Goal: Information Seeking & Learning: Learn about a topic

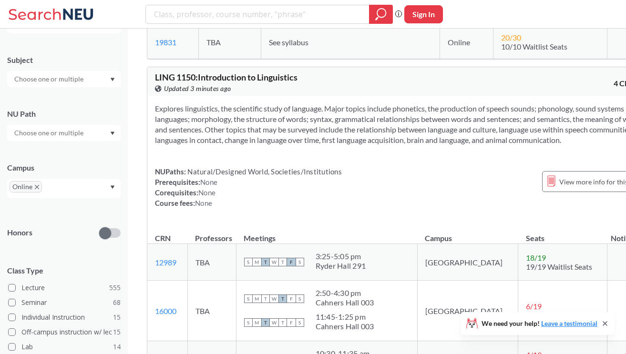
scroll to position [13600, 0]
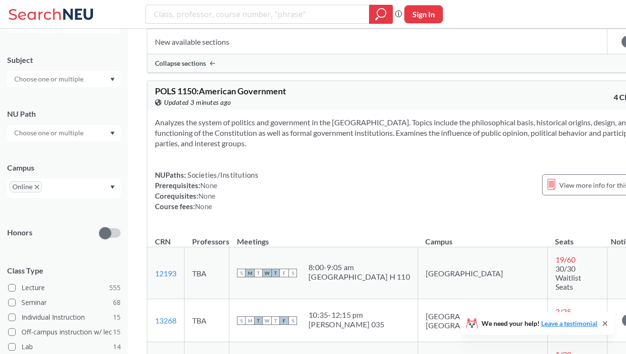
scroll to position [14029, 0]
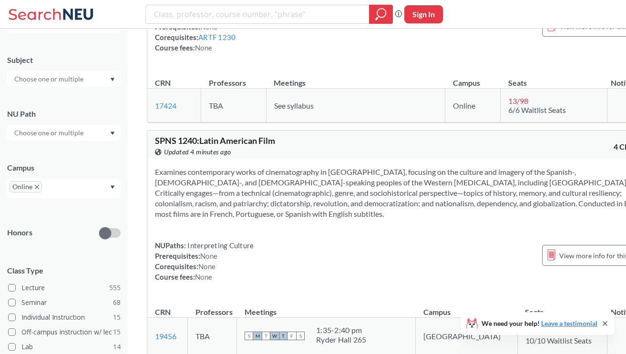
scroll to position [20809, 0]
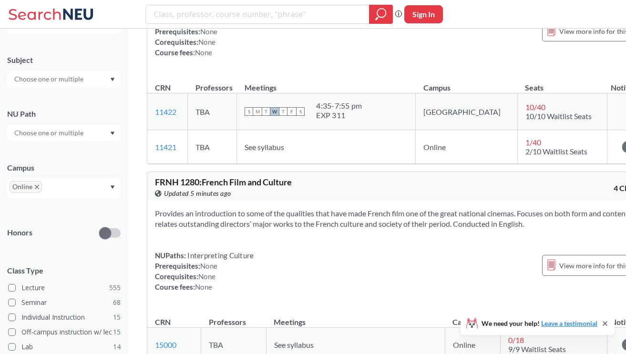
scroll to position [21988, 0]
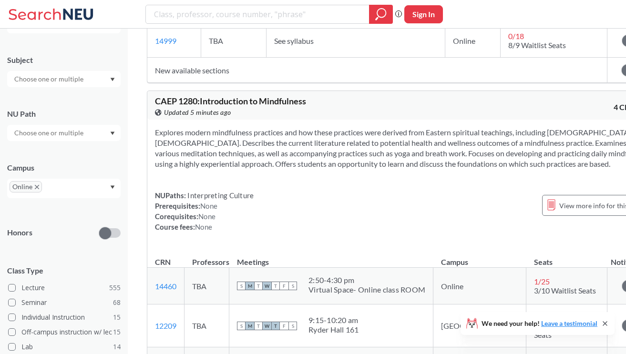
scroll to position [22321, 0]
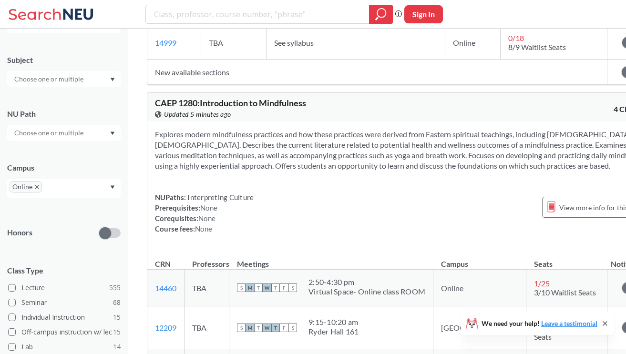
drag, startPoint x: 310, startPoint y: 185, endPoint x: 429, endPoint y: 192, distance: 118.9
click at [429, 270] on td "S M T W T F S 2:50 - 4:30 pm Virtual Space- Online class ROOM" at bounding box center [331, 288] width 204 height 37
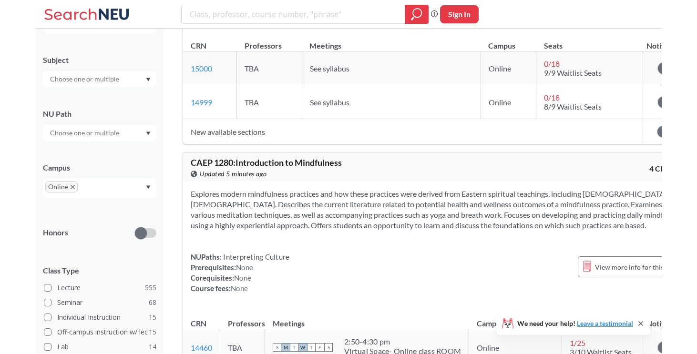
scroll to position [22242, 0]
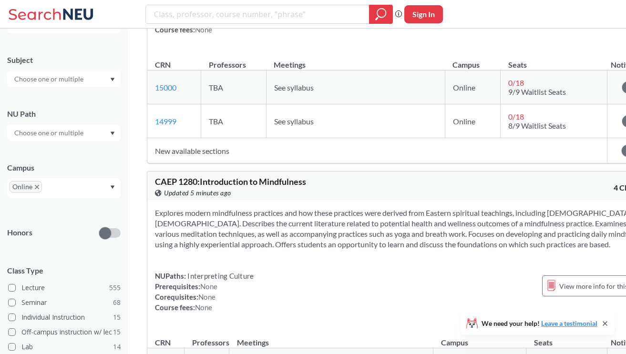
click at [185, 176] on span "CAEP 1280 : Introduction to Mindfulness" at bounding box center [230, 181] width 151 height 10
copy div "CAEP 1280 : Introduction to Mindfulness View this course on Banner."
click at [185, 176] on span "CAEP 1280 : Introduction to Mindfulness" at bounding box center [230, 181] width 151 height 10
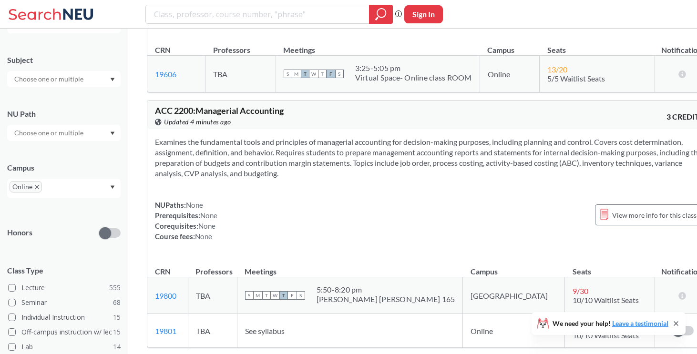
scroll to position [31946, 0]
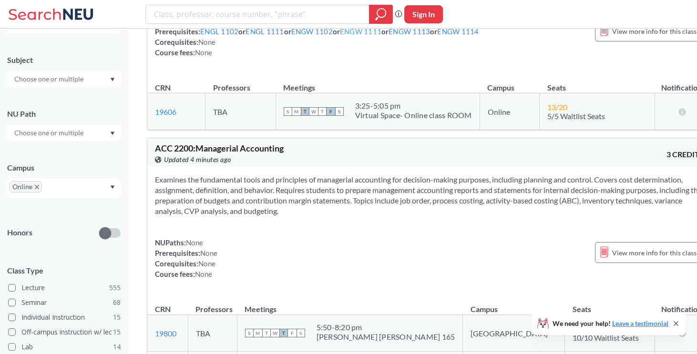
click at [363, 36] on link "ENGW 1111" at bounding box center [360, 31] width 41 height 9
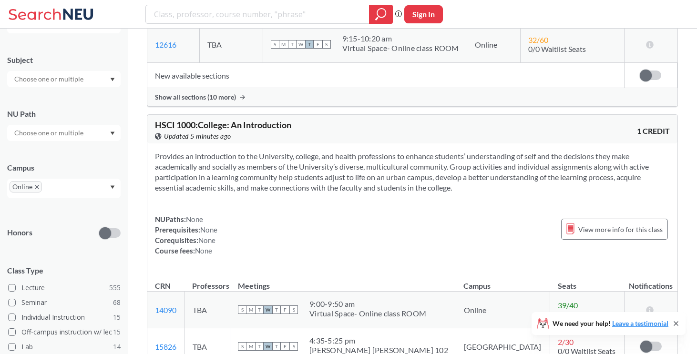
scroll to position [920, 0]
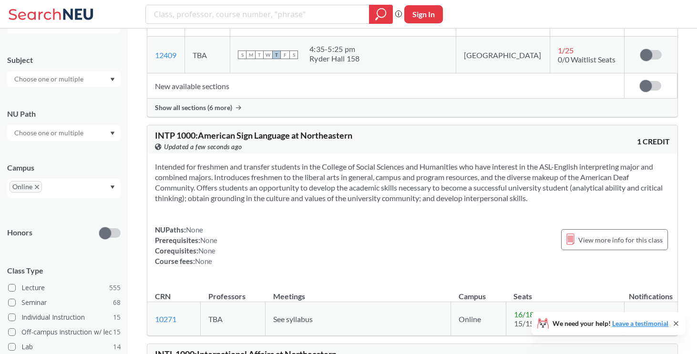
click at [417, 252] on div "NUPaths: None Prerequisites: None Corequisites: None Course fees: None View mor…" at bounding box center [412, 246] width 515 height 42
click at [465, 181] on section "Intended for freshmen and transfer students in the College of Social Sciences a…" at bounding box center [412, 183] width 515 height 42
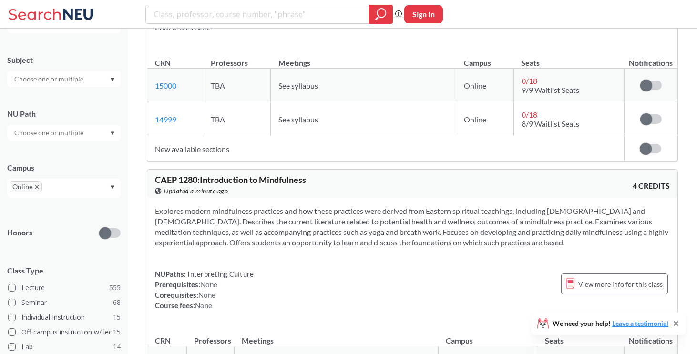
scroll to position [21738, 0]
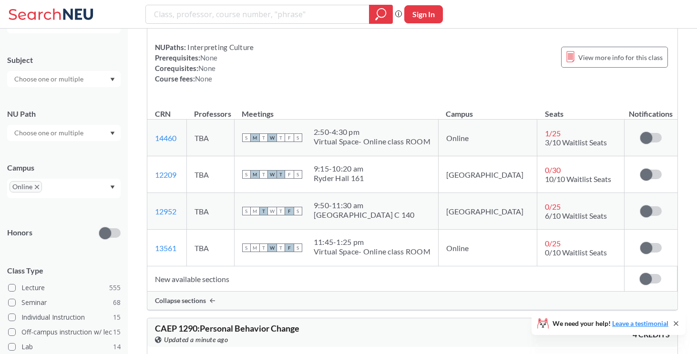
scroll to position [21963, 0]
drag, startPoint x: 165, startPoint y: 103, endPoint x: 383, endPoint y: 103, distance: 218.9
drag, startPoint x: 466, startPoint y: 98, endPoint x: 550, endPoint y: 105, distance: 84.7
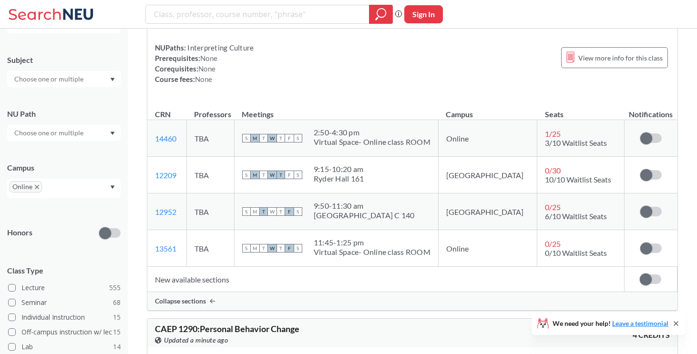
drag, startPoint x: 207, startPoint y: 119, endPoint x: 430, endPoint y: 117, distance: 222.7
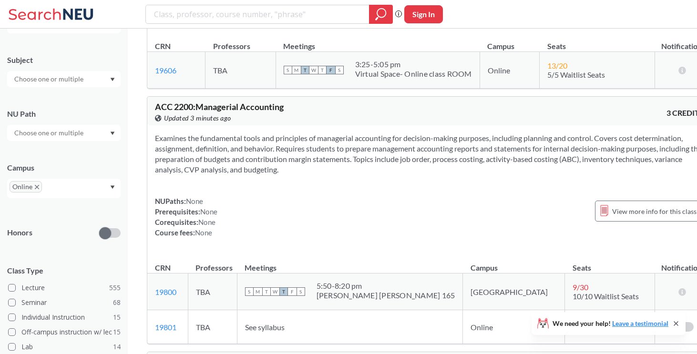
scroll to position [31870, 0]
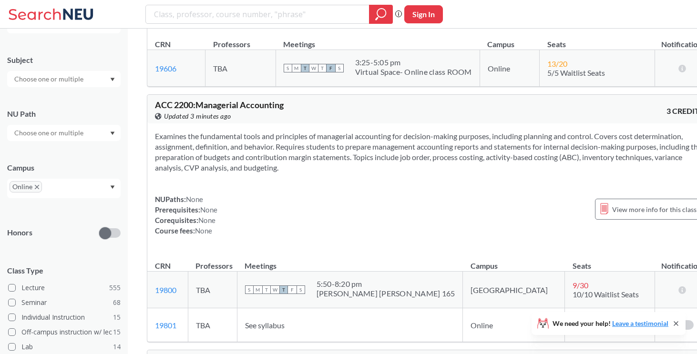
copy span "2200"
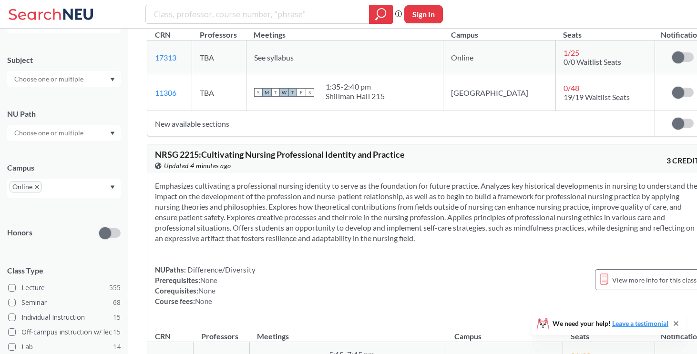
scroll to position [34173, 0]
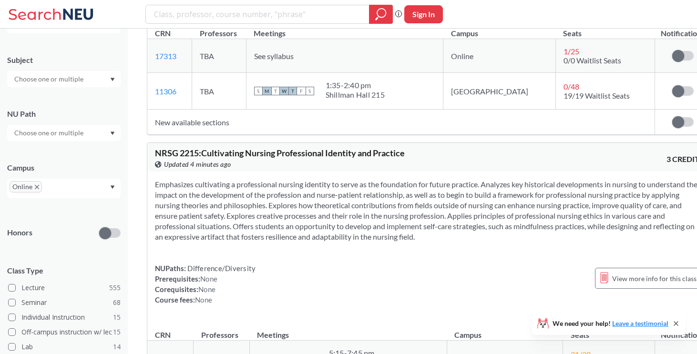
click at [352, 73] on td "See syllabus" at bounding box center [344, 56] width 197 height 34
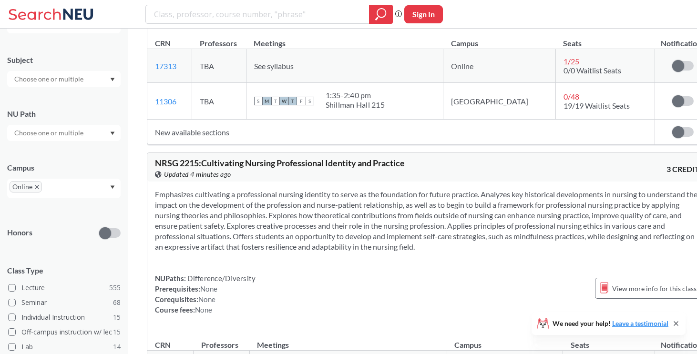
scroll to position [34162, 0]
copy span "2211"
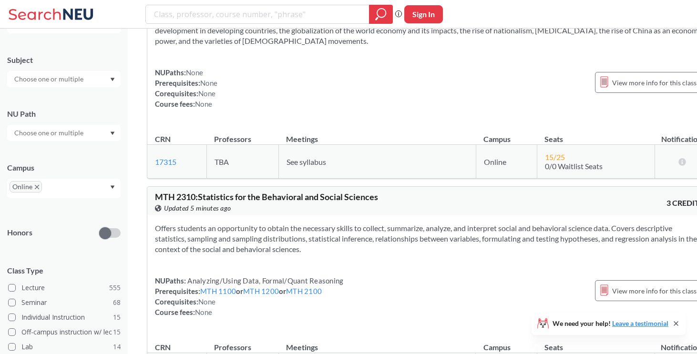
scroll to position [39431, 0]
copy span "2306"
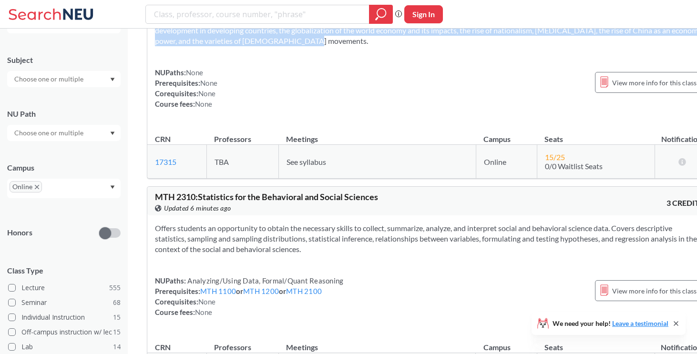
drag, startPoint x: 435, startPoint y: 170, endPoint x: 440, endPoint y: 151, distance: 19.1
click at [440, 46] on section "Examines the political, economic, and social dynamics of the first post–cold wa…" at bounding box center [429, 30] width 549 height 31
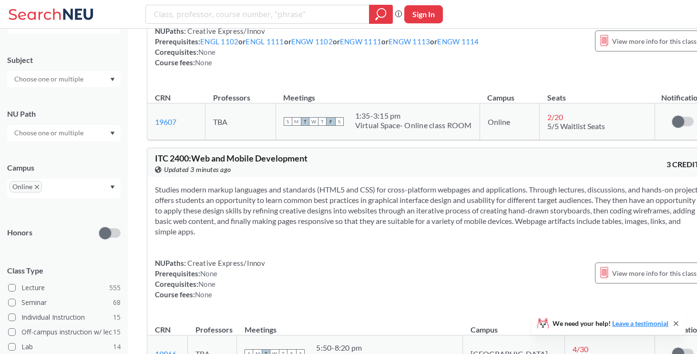
scroll to position [42997, 0]
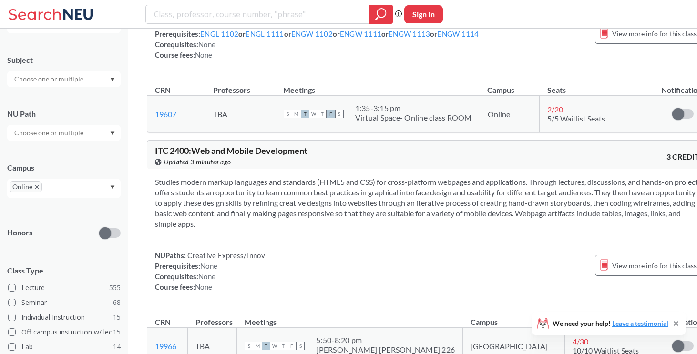
drag, startPoint x: 159, startPoint y: 110, endPoint x: 291, endPoint y: 110, distance: 132.1
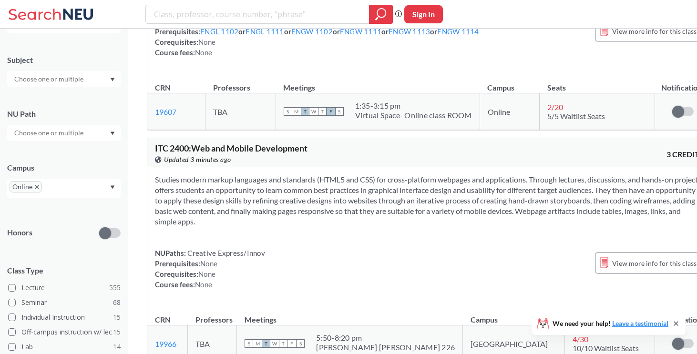
drag, startPoint x: 176, startPoint y: 109, endPoint x: 376, endPoint y: 108, distance: 199.8
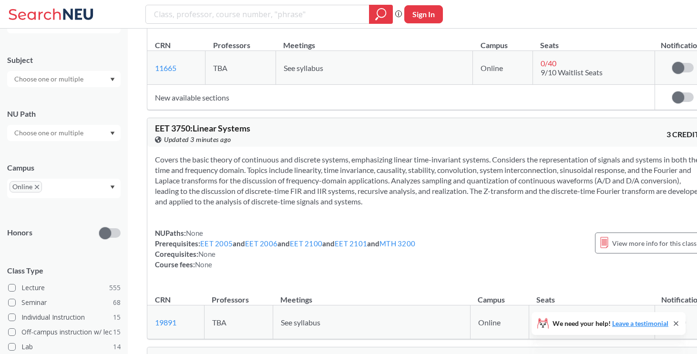
scroll to position [63178, 0]
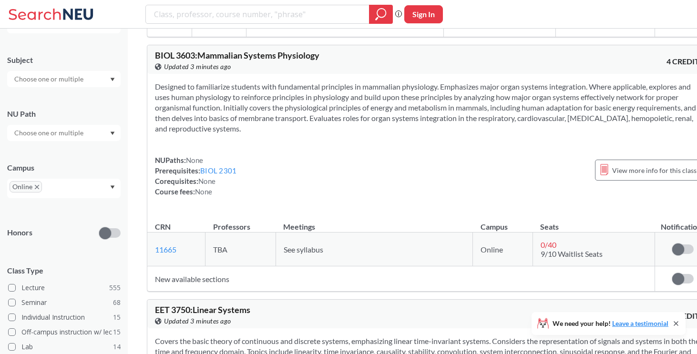
copy span "3600"
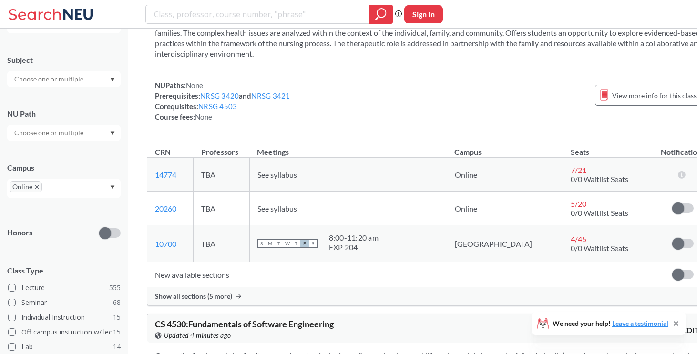
scroll to position [68895, 0]
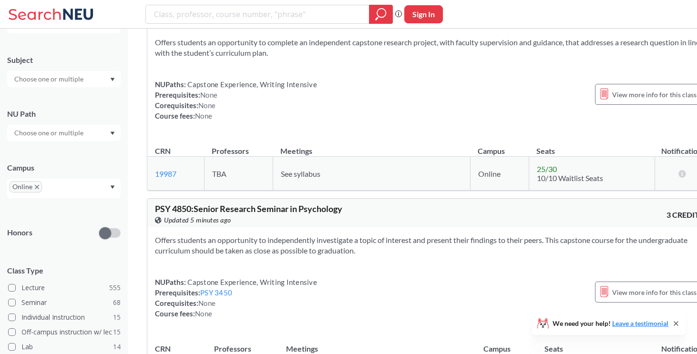
scroll to position [73878, 0]
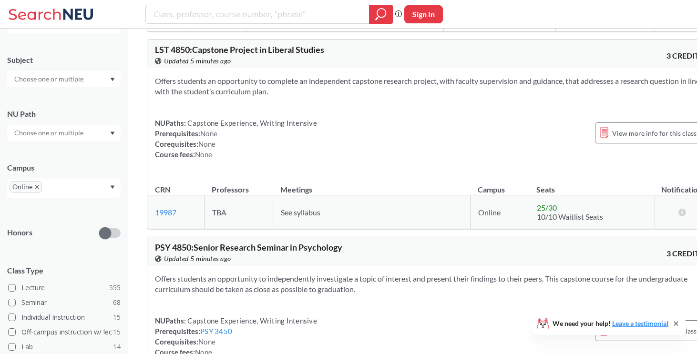
drag, startPoint x: 226, startPoint y: 197, endPoint x: 409, endPoint y: 251, distance: 189.9
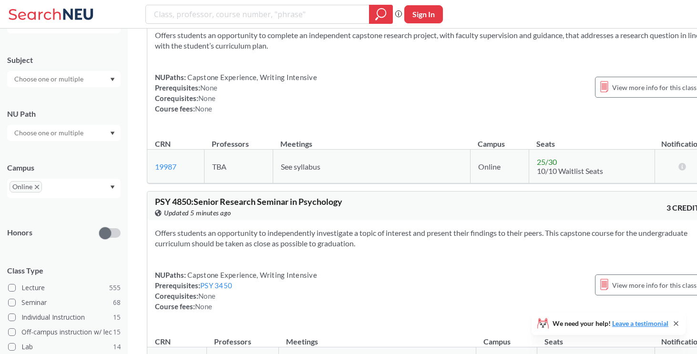
scroll to position [73964, 0]
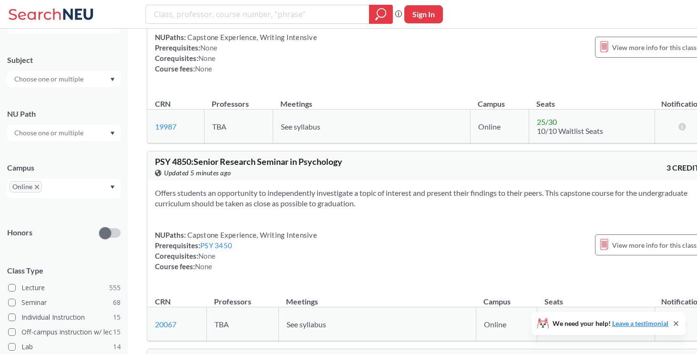
drag, startPoint x: 225, startPoint y: 235, endPoint x: 248, endPoint y: 252, distance: 29.0
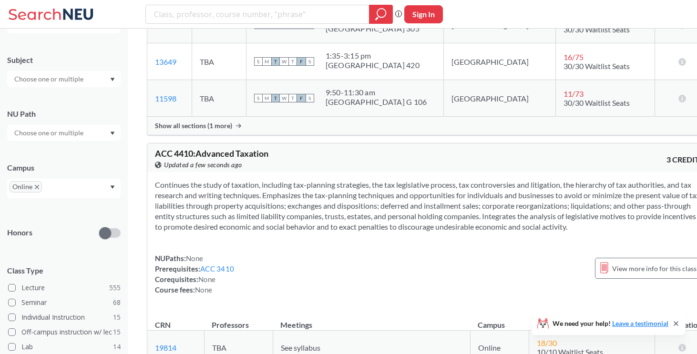
scroll to position [67717, 0]
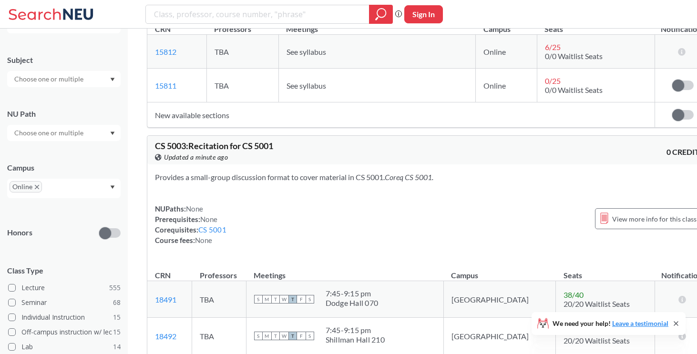
scroll to position [77874, 0]
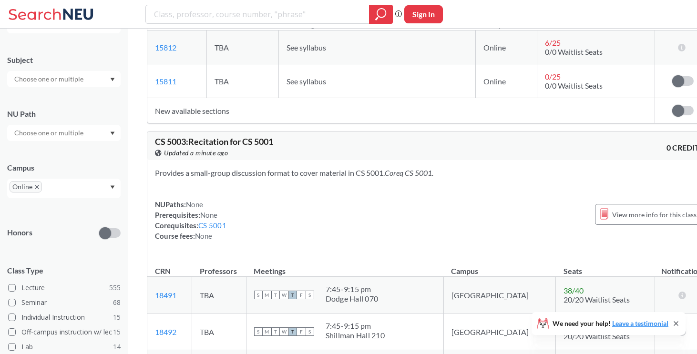
drag, startPoint x: 211, startPoint y: 146, endPoint x: 401, endPoint y: 146, distance: 189.3
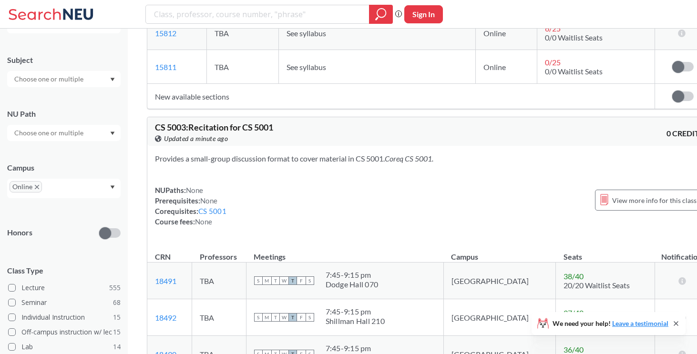
scroll to position [77890, 0]
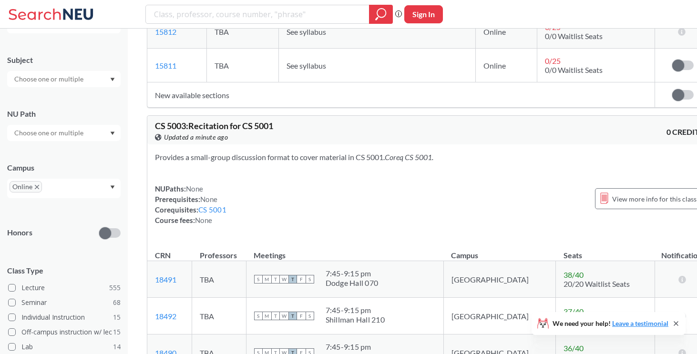
drag, startPoint x: 244, startPoint y: 137, endPoint x: 431, endPoint y: 124, distance: 186.8
drag, startPoint x: 357, startPoint y: 134, endPoint x: 485, endPoint y: 135, distance: 128.7
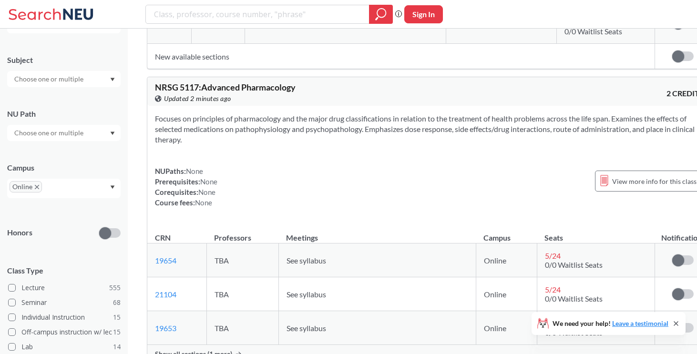
scroll to position [84169, 0]
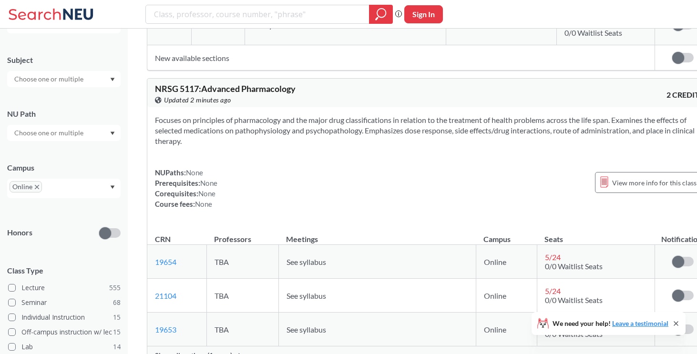
copy span "5110"
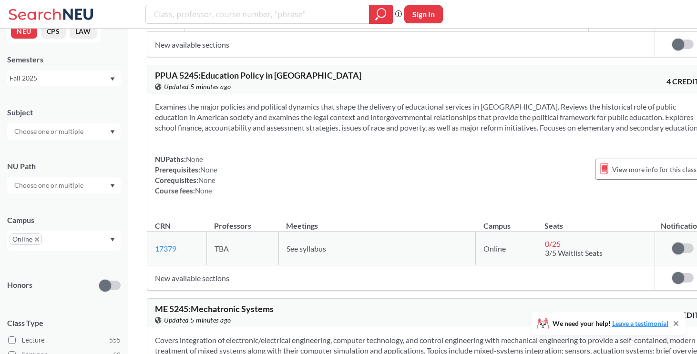
scroll to position [0, 0]
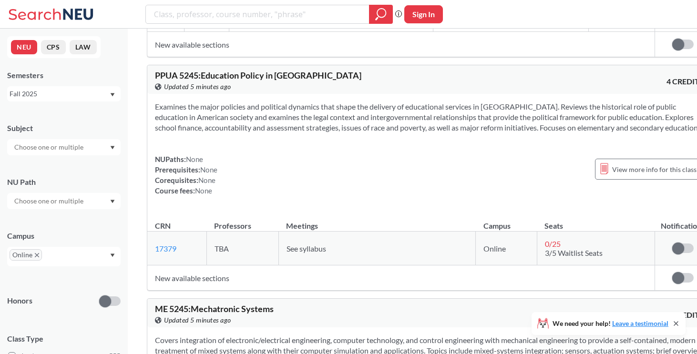
click at [80, 147] on input "text" at bounding box center [50, 147] width 80 height 11
click at [78, 210] on div "LAW ( 25 ) Law" at bounding box center [63, 200] width 113 height 26
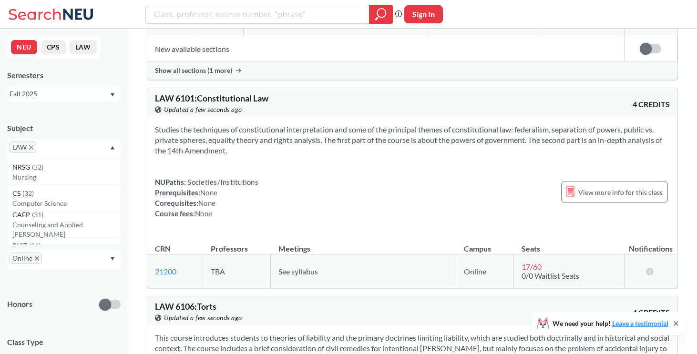
scroll to position [491, 0]
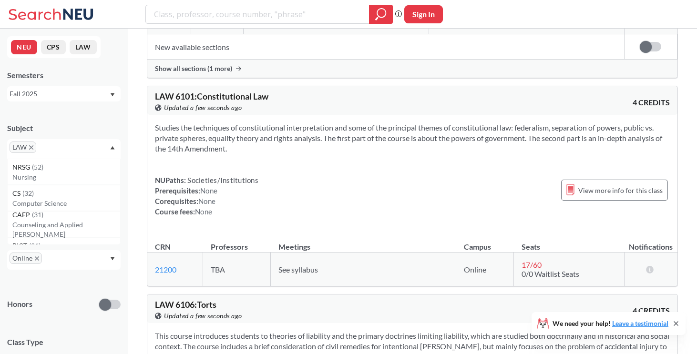
click at [204, 144] on section "Studies the techniques of constitutional interpretation and some of the princip…" at bounding box center [412, 138] width 515 height 31
click at [179, 132] on section "Studies the techniques of constitutional interpretation and some of the princip…" at bounding box center [412, 138] width 515 height 31
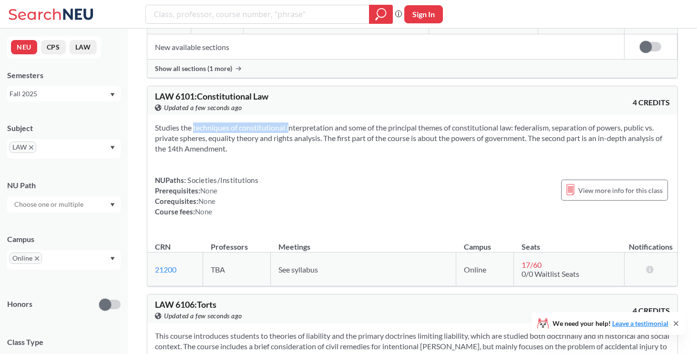
drag, startPoint x: 179, startPoint y: 131, endPoint x: 278, endPoint y: 132, distance: 98.7
click at [278, 132] on section "Studies the techniques of constitutional interpretation and some of the princip…" at bounding box center [412, 138] width 515 height 31
click at [277, 132] on section "Studies the techniques of constitutional interpretation and some of the princip…" at bounding box center [412, 138] width 515 height 31
click at [338, 145] on section "Studies the techniques of constitutional interpretation and some of the princip…" at bounding box center [412, 138] width 515 height 31
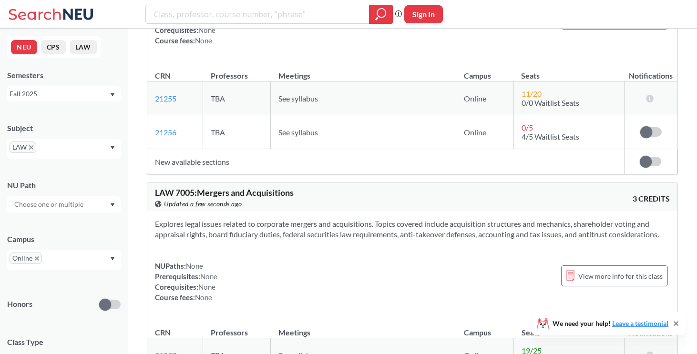
scroll to position [3170, 0]
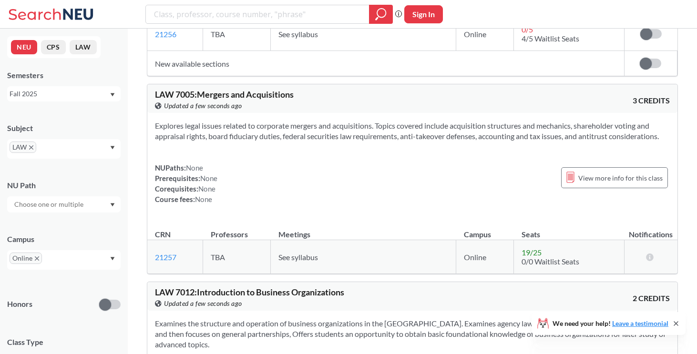
click at [29, 146] on icon "X to remove pill" at bounding box center [31, 147] width 4 height 4
click at [41, 147] on input "text" at bounding box center [53, 150] width 28 height 11
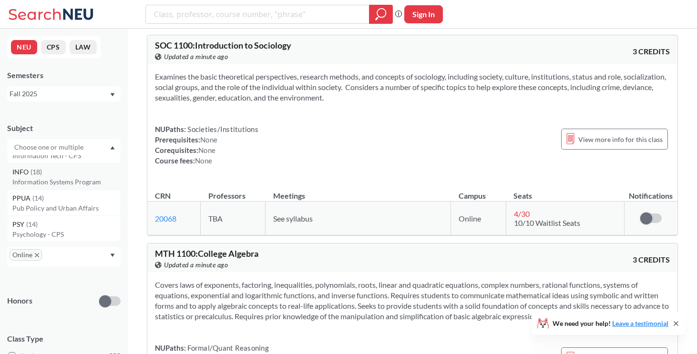
scroll to position [157, 0]
click at [92, 198] on p "Pub Policy and Urban Affairs" at bounding box center [66, 200] width 108 height 10
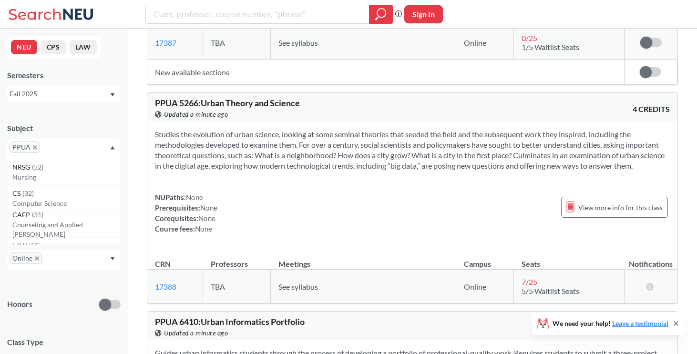
scroll to position [1080, 0]
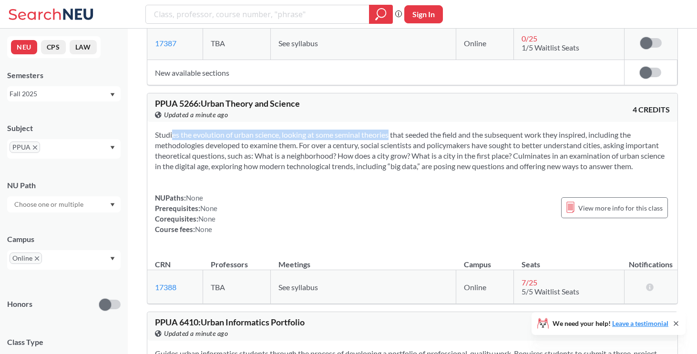
drag, startPoint x: 155, startPoint y: 134, endPoint x: 374, endPoint y: 135, distance: 218.9
click at [374, 135] on section "Studies the evolution of urban science, looking at some seminal theories that s…" at bounding box center [412, 151] width 515 height 42
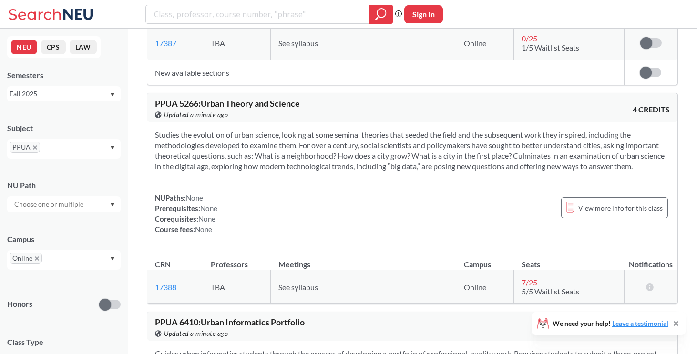
click at [56, 151] on input "text" at bounding box center [56, 150] width 28 height 11
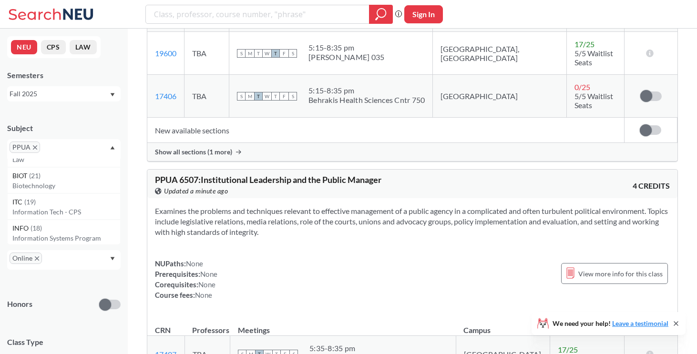
scroll to position [98, 0]
click at [31, 149] on span "PPUA" at bounding box center [25, 147] width 31 height 11
click at [34, 147] on icon "X to remove pill" at bounding box center [35, 147] width 4 height 4
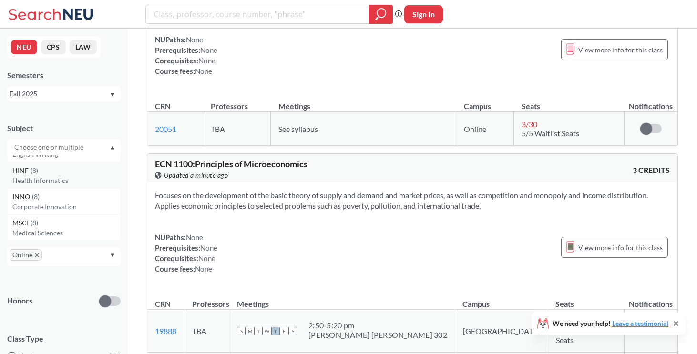
scroll to position [679, 0]
click at [75, 203] on p "Corporate Innovation" at bounding box center [66, 204] width 108 height 10
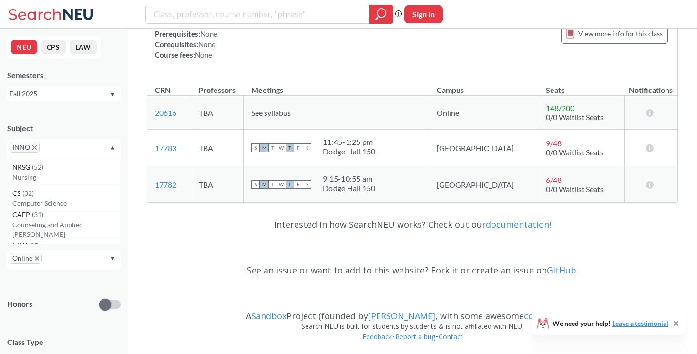
scroll to position [1902, 0]
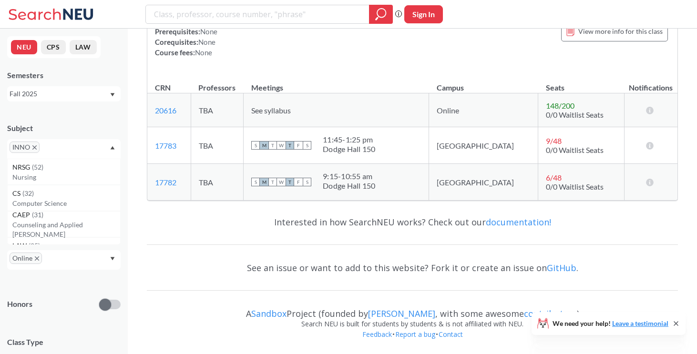
click at [47, 148] on input "text" at bounding box center [56, 150] width 28 height 11
click at [34, 148] on icon "X to remove pill" at bounding box center [34, 147] width 4 height 4
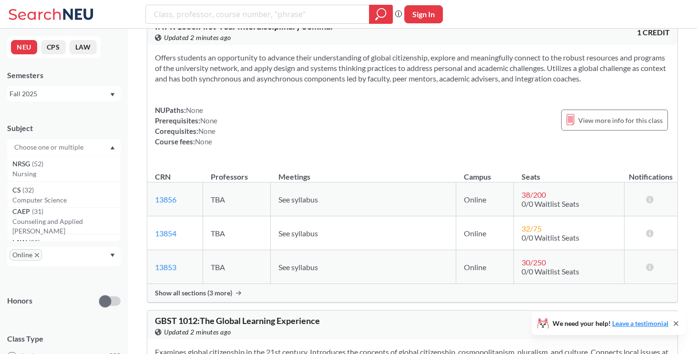
click at [50, 148] on input "text" at bounding box center [50, 147] width 80 height 11
type input "i"
click at [83, 187] on div "PHIL ( 4 )" at bounding box center [66, 190] width 108 height 10
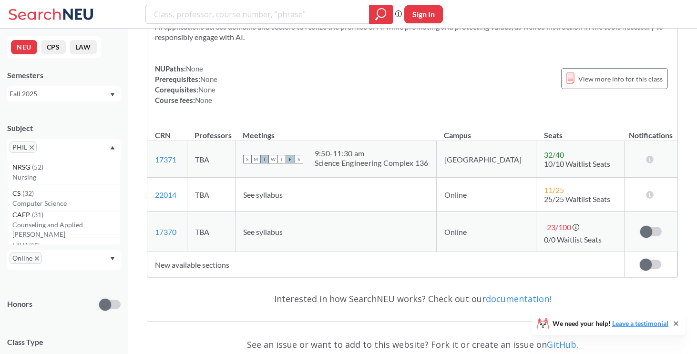
scroll to position [941, 0]
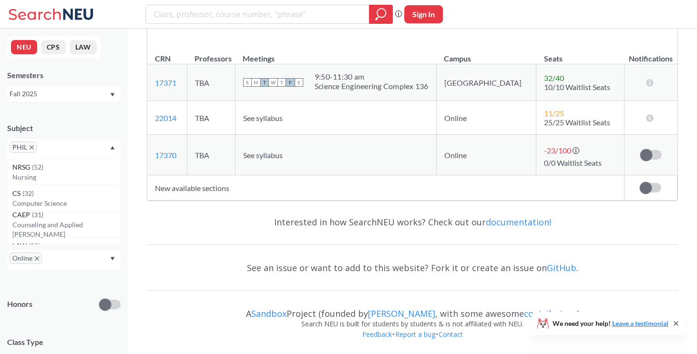
click at [31, 144] on span "PHIL" at bounding box center [23, 147] width 27 height 11
click at [31, 148] on icon "X to remove pill" at bounding box center [32, 147] width 4 height 4
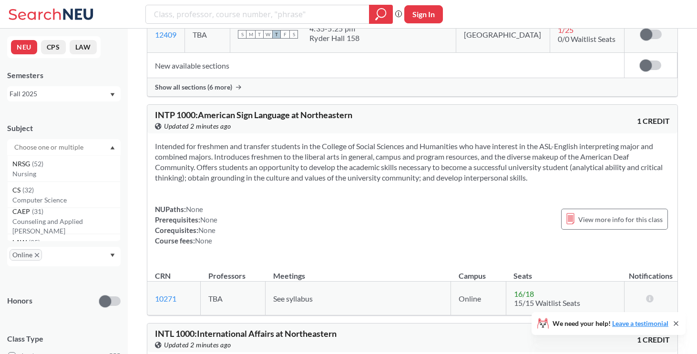
click at [31, 148] on input "text" at bounding box center [50, 147] width 80 height 11
type input "soc"
click at [33, 193] on span "( 1 )" at bounding box center [35, 190] width 8 height 8
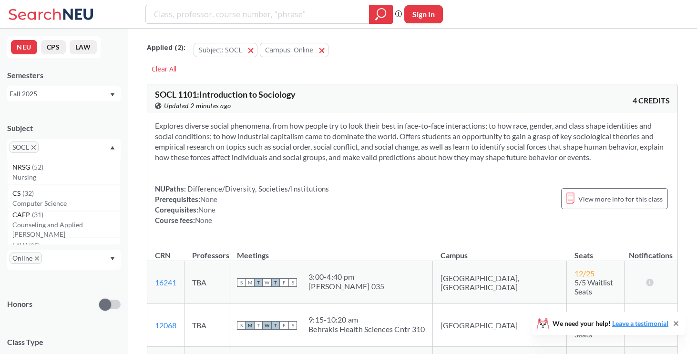
click at [32, 147] on icon "X to remove pill" at bounding box center [33, 147] width 4 height 4
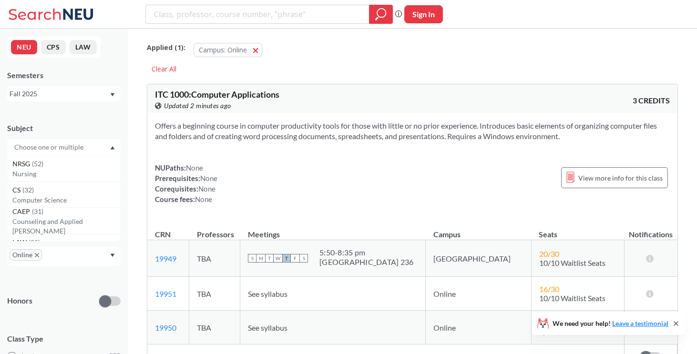
click at [32, 147] on input "text" at bounding box center [50, 147] width 80 height 11
type input "soc"
click at [38, 177] on p "Sociology - CPS" at bounding box center [66, 174] width 108 height 10
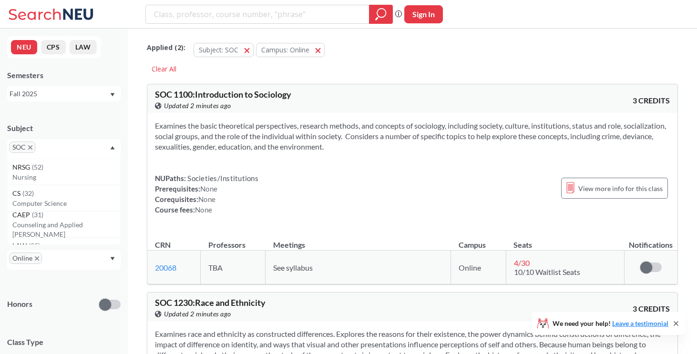
click at [30, 150] on span "SOC" at bounding box center [23, 147] width 26 height 11
click at [29, 148] on icon "X to remove pill" at bounding box center [30, 147] width 4 height 4
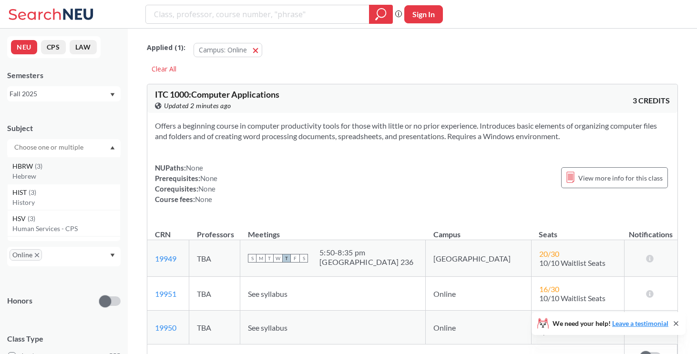
scroll to position [1598, 0]
click at [48, 190] on div "HIST ( 3 )" at bounding box center [66, 191] width 108 height 10
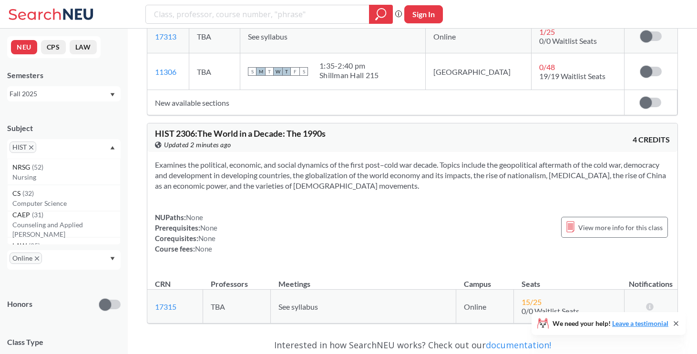
scroll to position [522, 0]
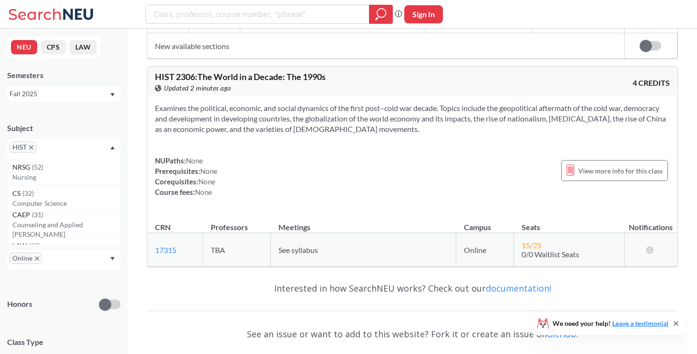
click at [32, 147] on icon "X to remove pill" at bounding box center [31, 147] width 4 height 4
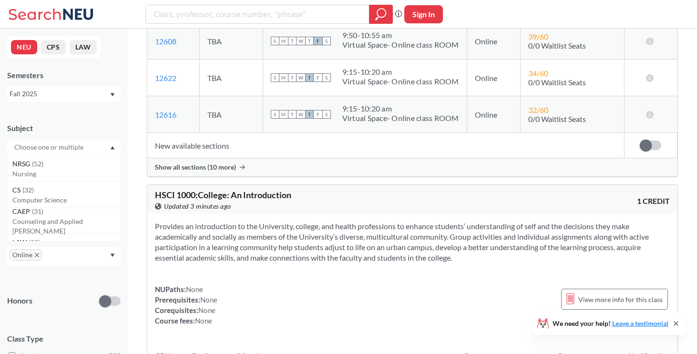
click at [32, 147] on input "text" at bounding box center [50, 147] width 80 height 11
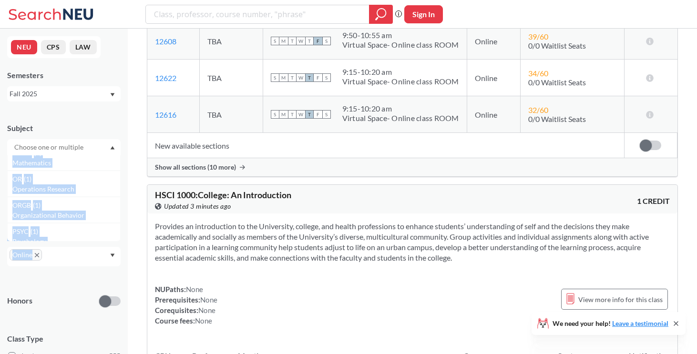
scroll to position [3271, 0]
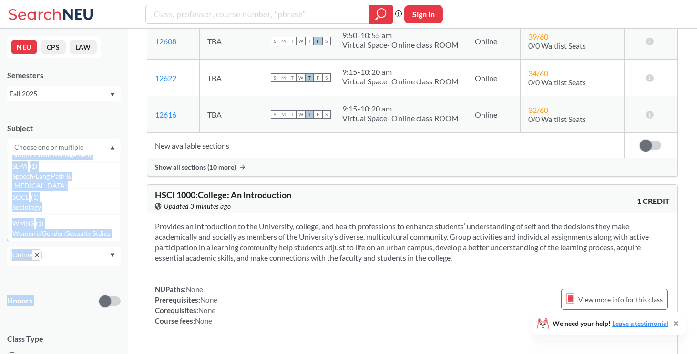
drag, startPoint x: 57, startPoint y: 180, endPoint x: 94, endPoint y: 320, distance: 145.6
click at [94, 320] on div "Subject NRSG ( 52 ) Nursing CS ( 32 ) Computer Science CAEP ( 31 ) Counseling a…" at bounding box center [63, 331] width 113 height 436
click at [83, 222] on div "WMNS ( 1 )" at bounding box center [66, 223] width 108 height 10
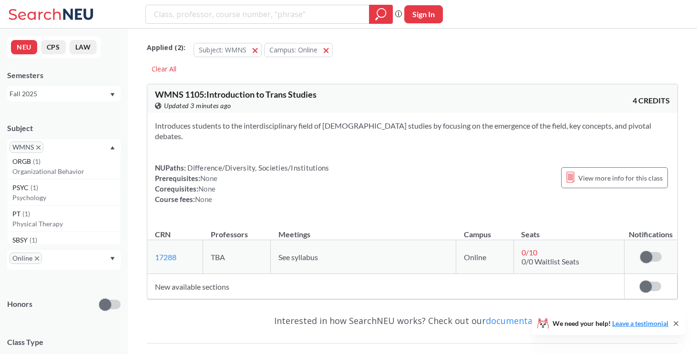
scroll to position [3152, 0]
click at [73, 199] on p "Psychology" at bounding box center [66, 199] width 108 height 10
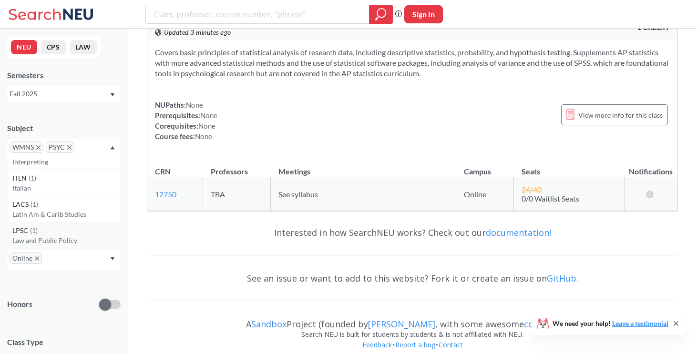
scroll to position [2978, 0]
click at [79, 206] on div "LACS ( 1 )" at bounding box center [66, 205] width 108 height 10
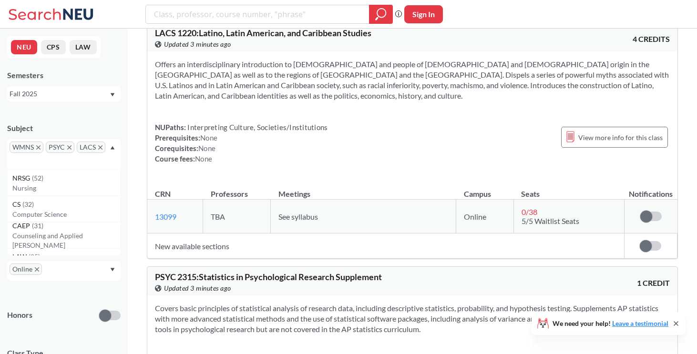
scroll to position [285, 0]
click at [100, 146] on icon "X to remove pill" at bounding box center [100, 147] width 4 height 4
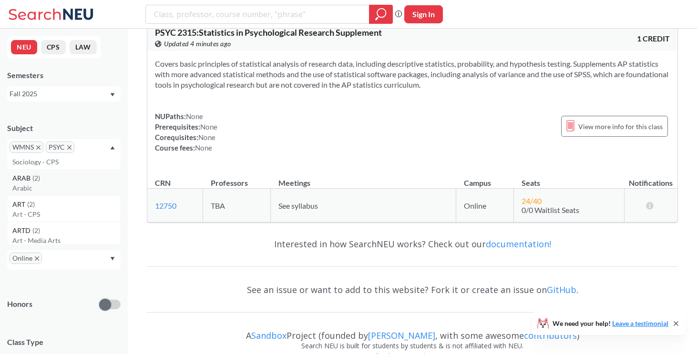
scroll to position [1886, 0]
click at [71, 145] on span "PSYC" at bounding box center [60, 147] width 29 height 11
click at [38, 145] on span "WMNS" at bounding box center [27, 147] width 34 height 11
click at [78, 148] on input "text" at bounding box center [91, 150] width 28 height 11
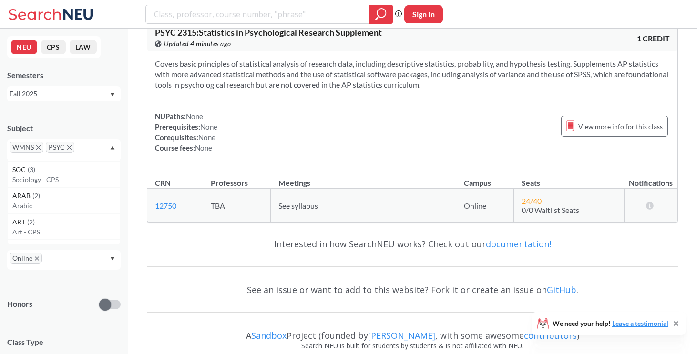
click at [71, 147] on icon "X to remove pill" at bounding box center [69, 147] width 4 height 4
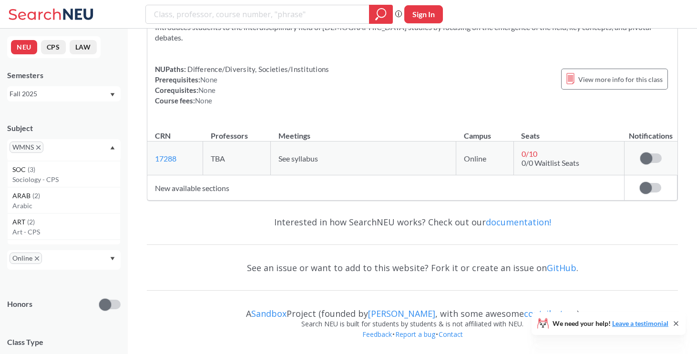
scroll to position [88, 0]
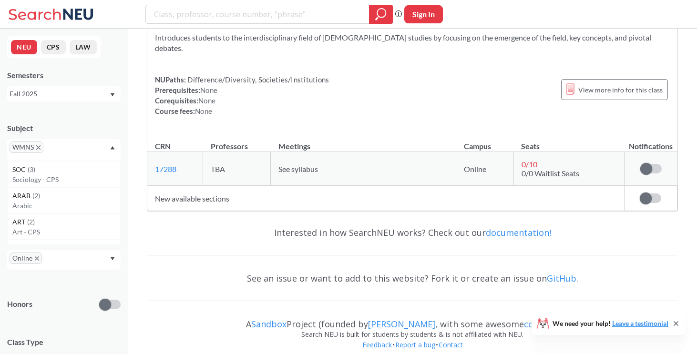
click at [40, 148] on icon "X to remove pill" at bounding box center [38, 147] width 4 height 4
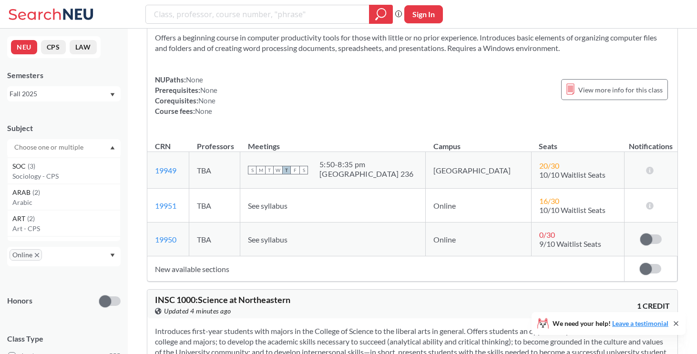
click at [38, 148] on input "text" at bounding box center [50, 147] width 80 height 11
type input "sp"
click at [42, 166] on div "SPNS ( 4 )" at bounding box center [66, 164] width 108 height 10
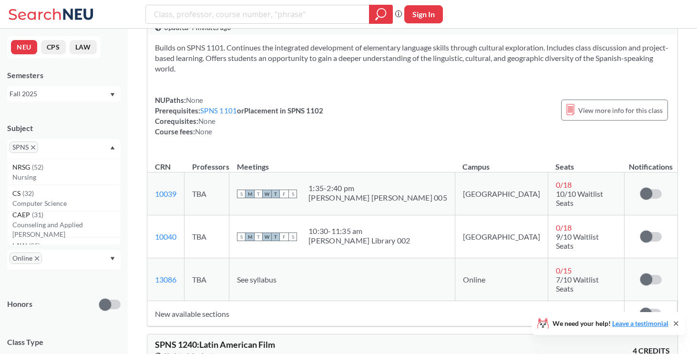
scroll to position [83, 0]
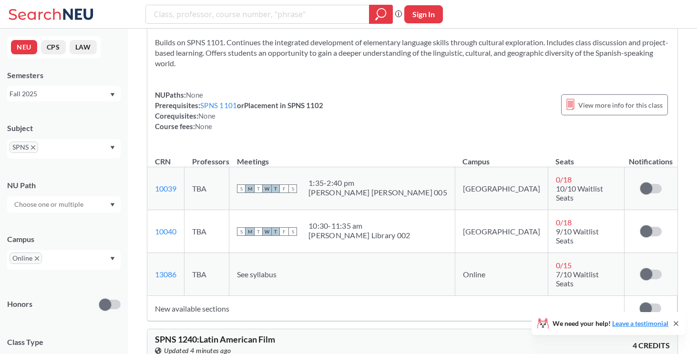
click at [400, 128] on div "NUPaths: None Prerequisites: SPNS 1101 or Placement in SPNS 1102 Corequisites: …" at bounding box center [412, 111] width 515 height 42
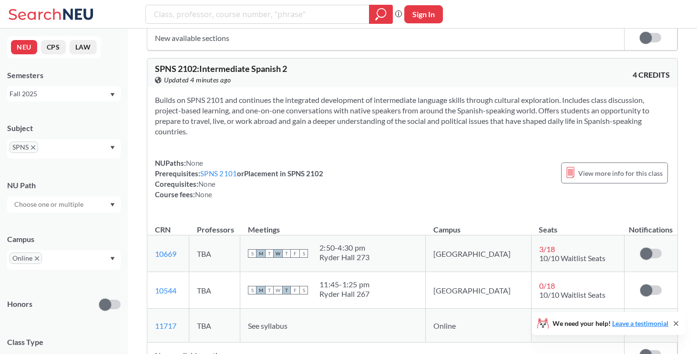
scroll to position [1087, 0]
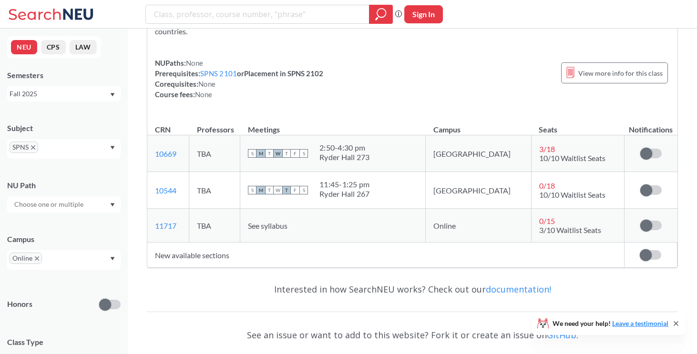
click at [37, 146] on span "SPNS" at bounding box center [24, 147] width 29 height 11
click at [34, 148] on icon "X to remove pill" at bounding box center [33, 147] width 4 height 4
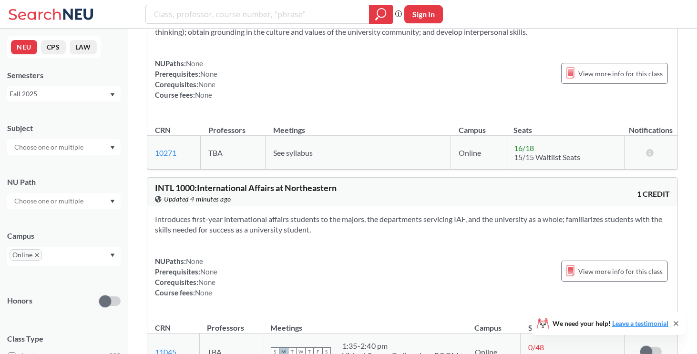
click at [86, 153] on div at bounding box center [63, 147] width 113 height 16
click at [74, 196] on div "[PERSON_NAME] ( 13 )" at bounding box center [66, 197] width 108 height 10
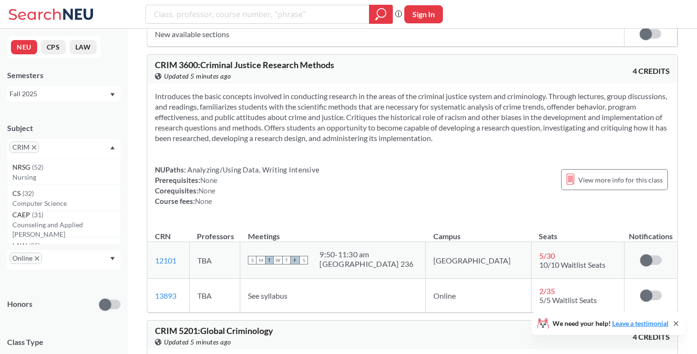
scroll to position [330, 0]
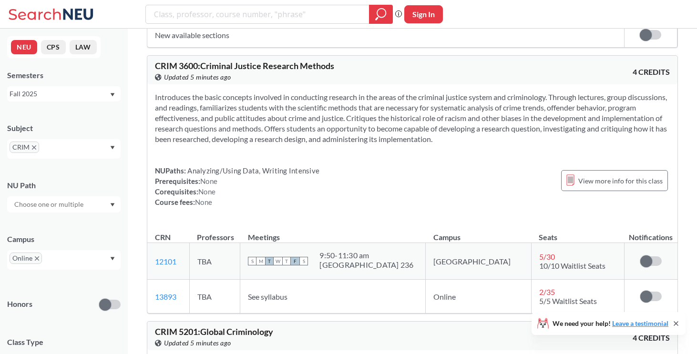
click at [258, 125] on section "Introduces the basic concepts involved in conducting research in the areas of t…" at bounding box center [412, 118] width 515 height 52
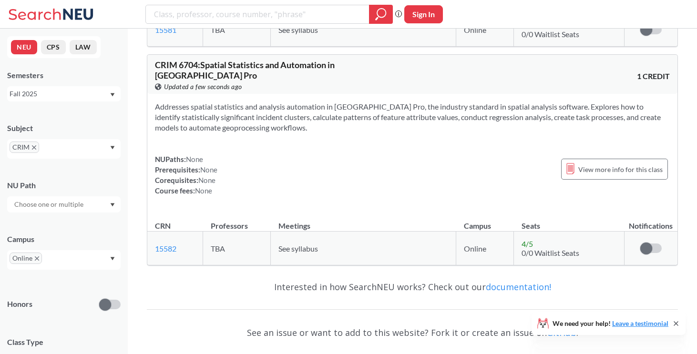
scroll to position [2326, 0]
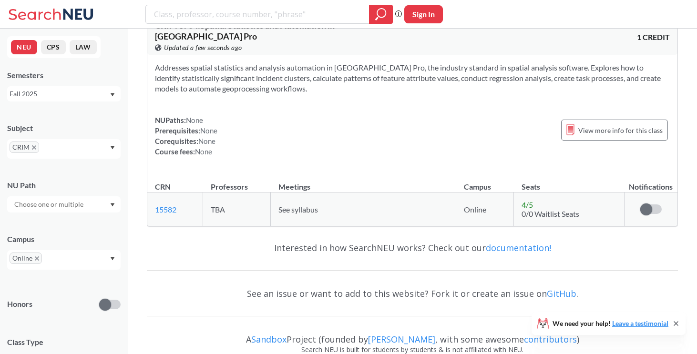
click at [31, 145] on span "CRIM" at bounding box center [25, 147] width 30 height 11
click at [34, 149] on icon "X to remove pill" at bounding box center [34, 147] width 4 height 4
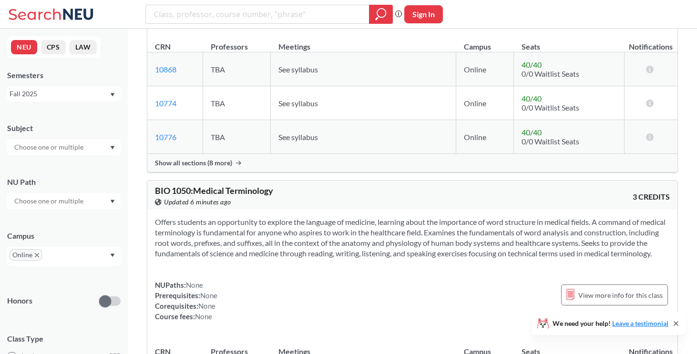
click at [41, 149] on input "text" at bounding box center [50, 147] width 80 height 11
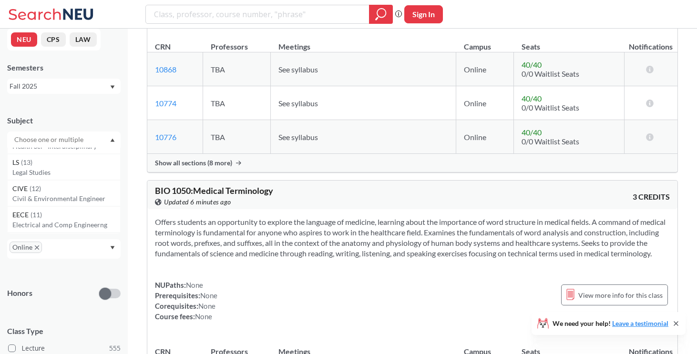
scroll to position [310, 0]
click at [70, 170] on p "Legal Studies" at bounding box center [66, 171] width 108 height 10
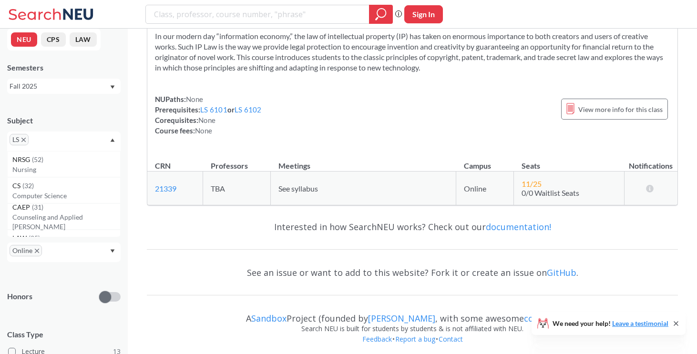
scroll to position [2894, 0]
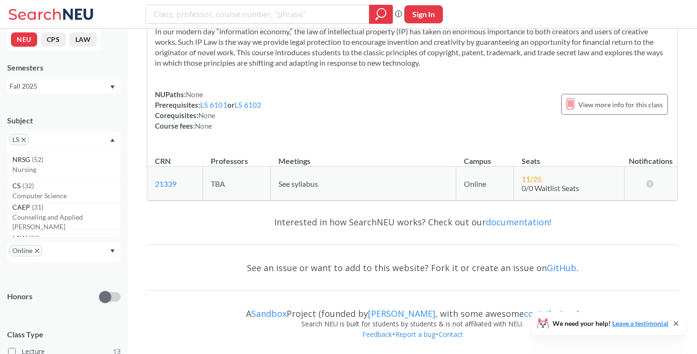
click at [24, 137] on span "LS" at bounding box center [19, 139] width 19 height 11
click at [24, 138] on icon "X to remove pill" at bounding box center [23, 140] width 4 height 4
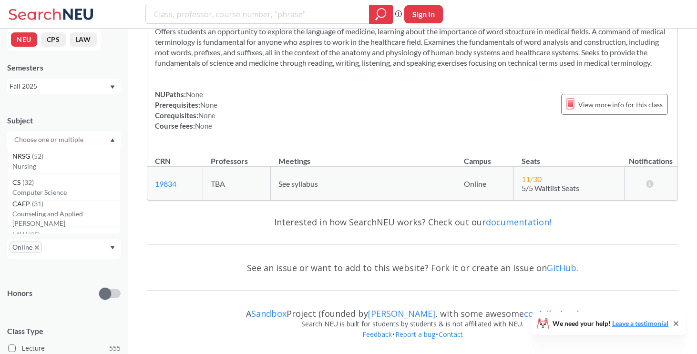
scroll to position [2894, 0]
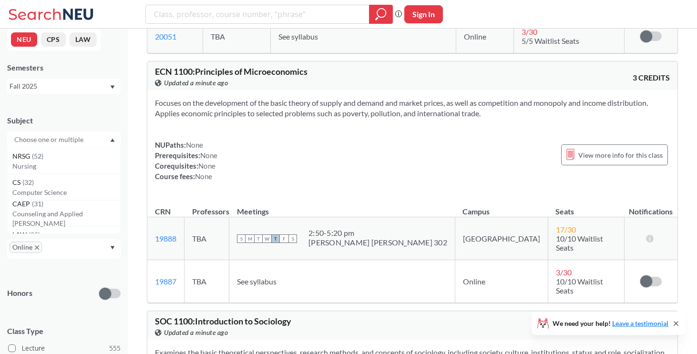
click at [34, 139] on input "text" at bounding box center [50, 139] width 80 height 11
click at [37, 175] on p "English Writing" at bounding box center [66, 172] width 108 height 10
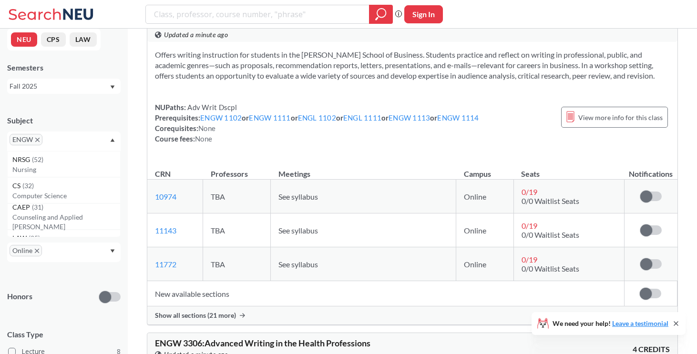
scroll to position [472, 0]
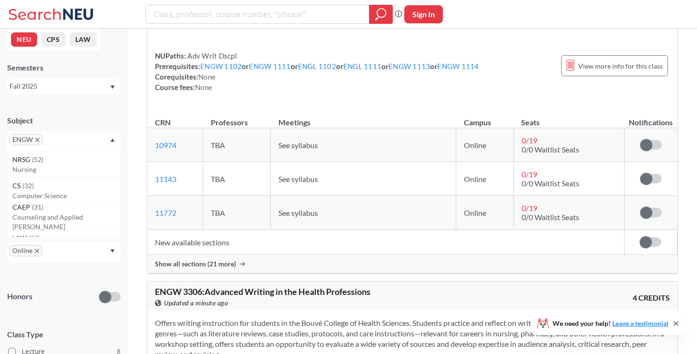
click at [51, 137] on input "text" at bounding box center [59, 142] width 28 height 11
type input "cr"
click at [47, 197] on p "Creative Writing" at bounding box center [66, 196] width 108 height 10
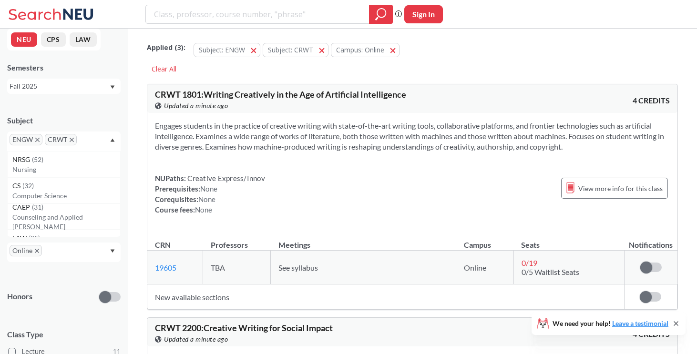
click at [37, 139] on icon "X to remove pill" at bounding box center [37, 140] width 4 height 4
click at [205, 139] on section "Engages students in the practice of creative writing with state-of-the-art writ…" at bounding box center [412, 136] width 515 height 31
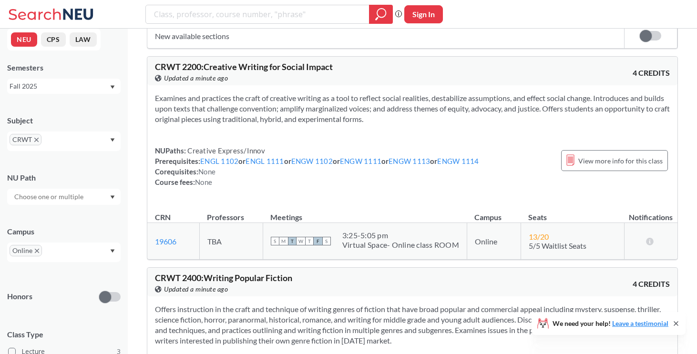
scroll to position [263, 0]
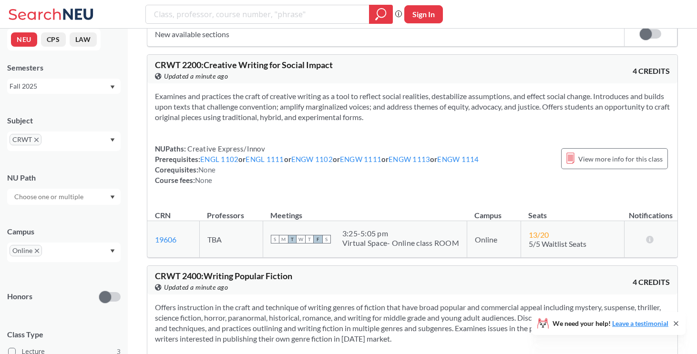
click at [185, 66] on span "CRWT 2200 : Creative Writing for Social Impact" at bounding box center [244, 65] width 178 height 10
copy span "2200"
click at [185, 66] on span "CRWT 2200 : Creative Writing for Social Impact" at bounding box center [244, 65] width 178 height 10
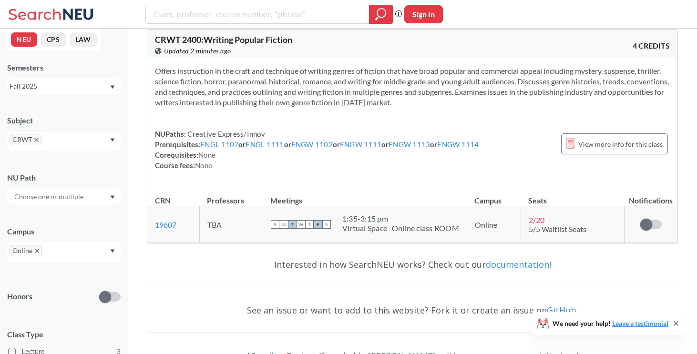
scroll to position [498, 0]
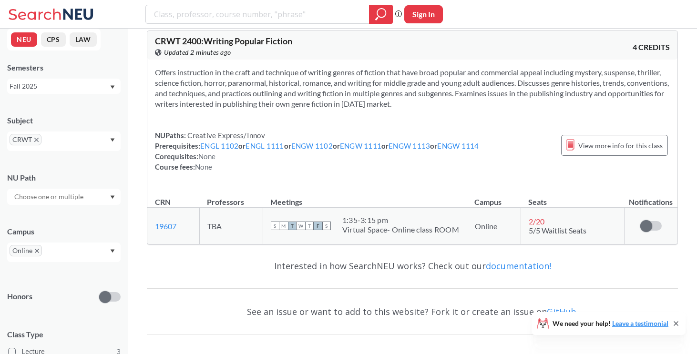
click at [192, 40] on span "CRWT 2400 : Writing Popular Fiction" at bounding box center [223, 41] width 137 height 10
copy span "2400"
click at [191, 41] on span "CRWT 2400 : Writing Popular Fiction" at bounding box center [223, 41] width 137 height 10
